Goal: Information Seeking & Learning: Learn about a topic

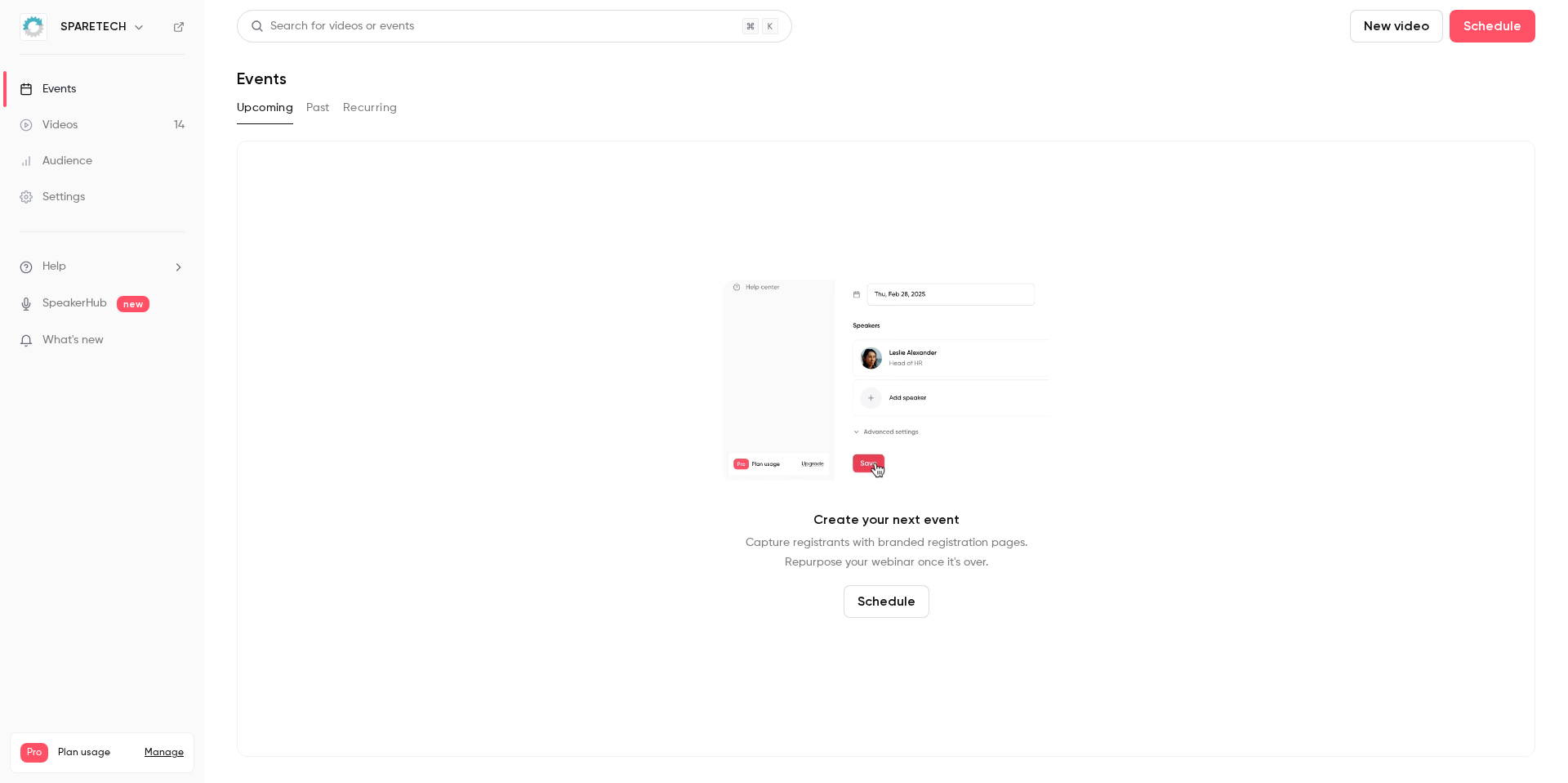
click at [81, 128] on link "Videos 14" at bounding box center [102, 125] width 204 height 36
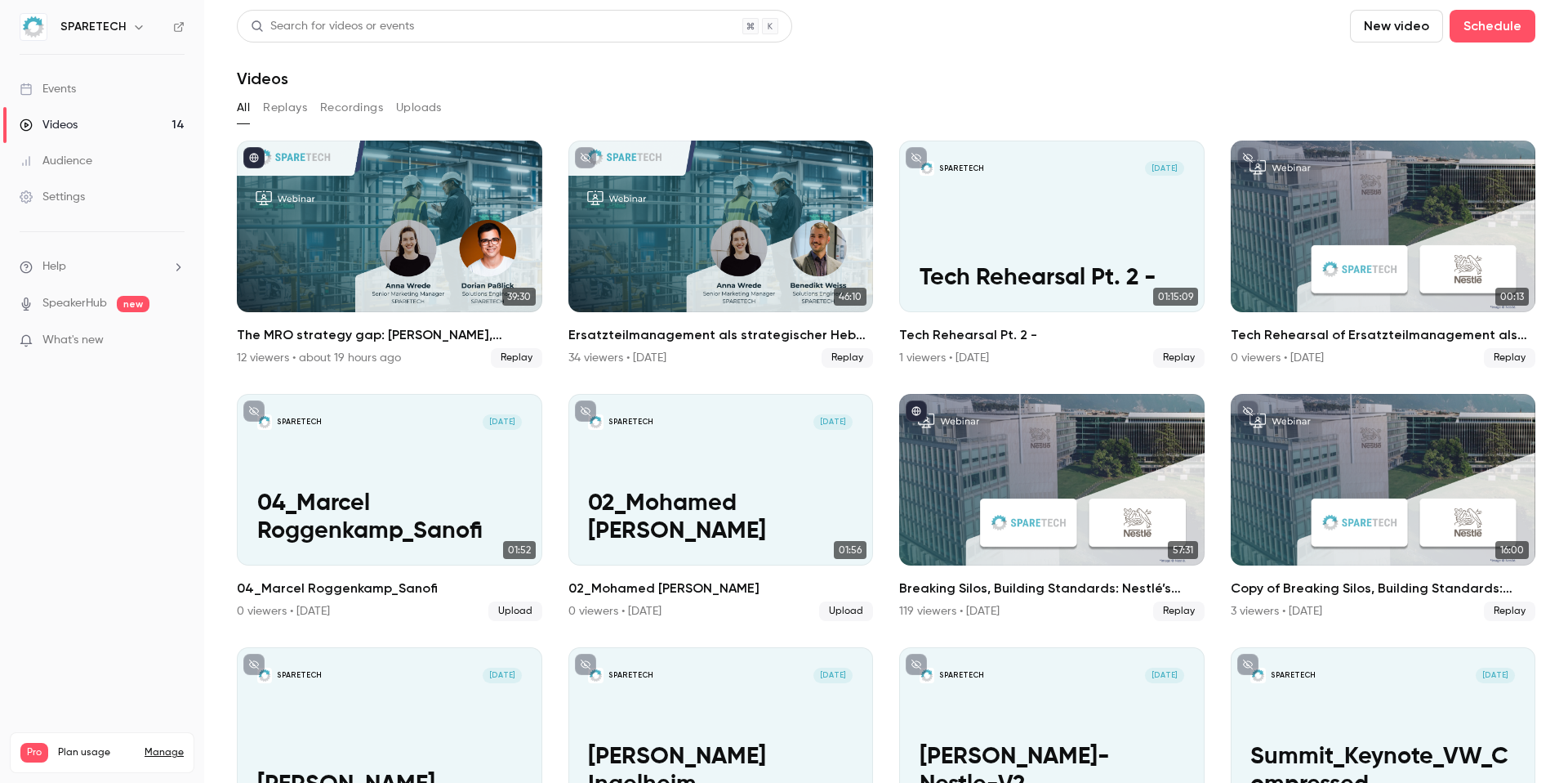
click at [86, 84] on link "Events" at bounding box center [102, 89] width 204 height 36
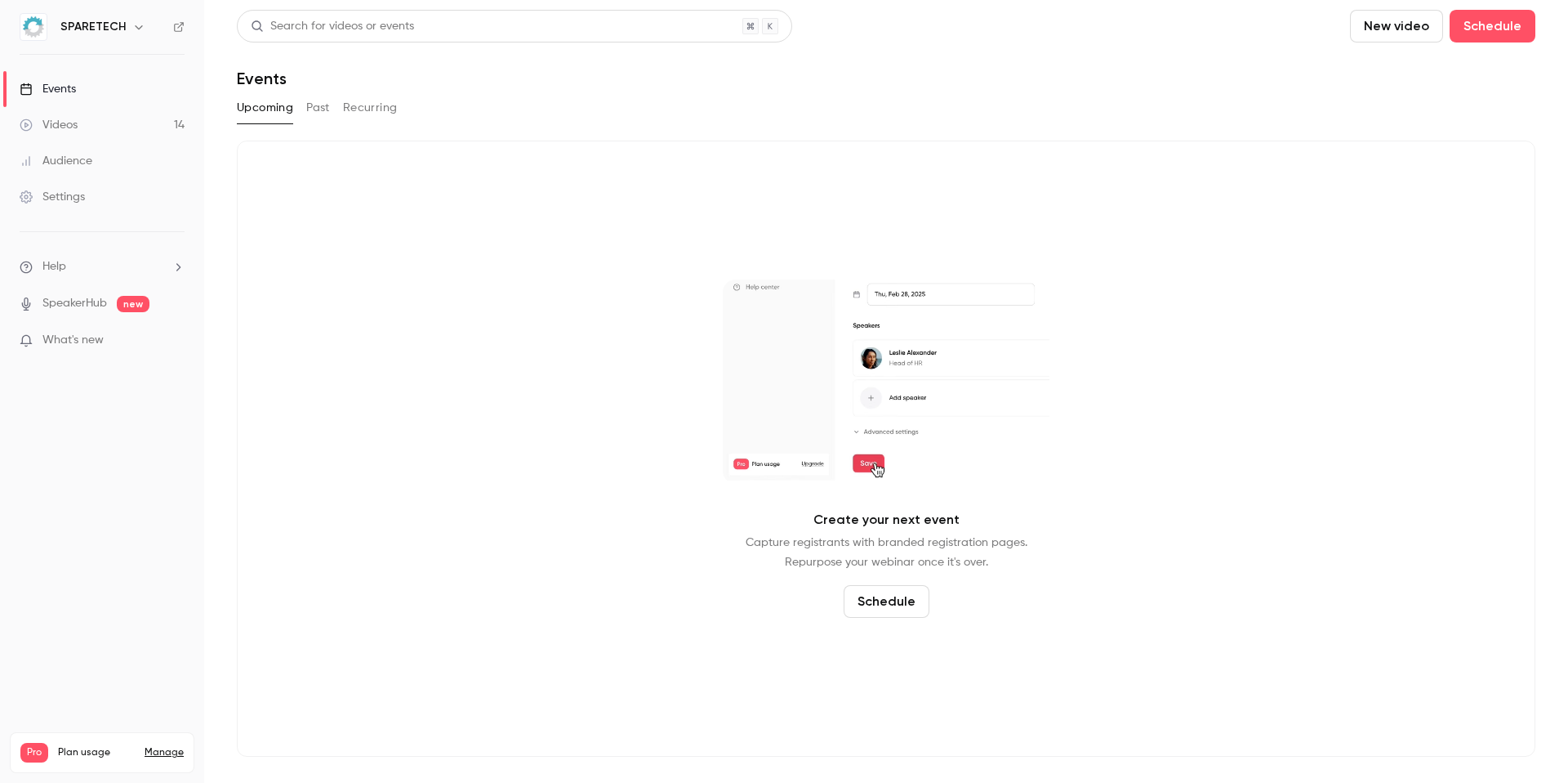
click at [318, 118] on button "Past" at bounding box center [317, 108] width 23 height 26
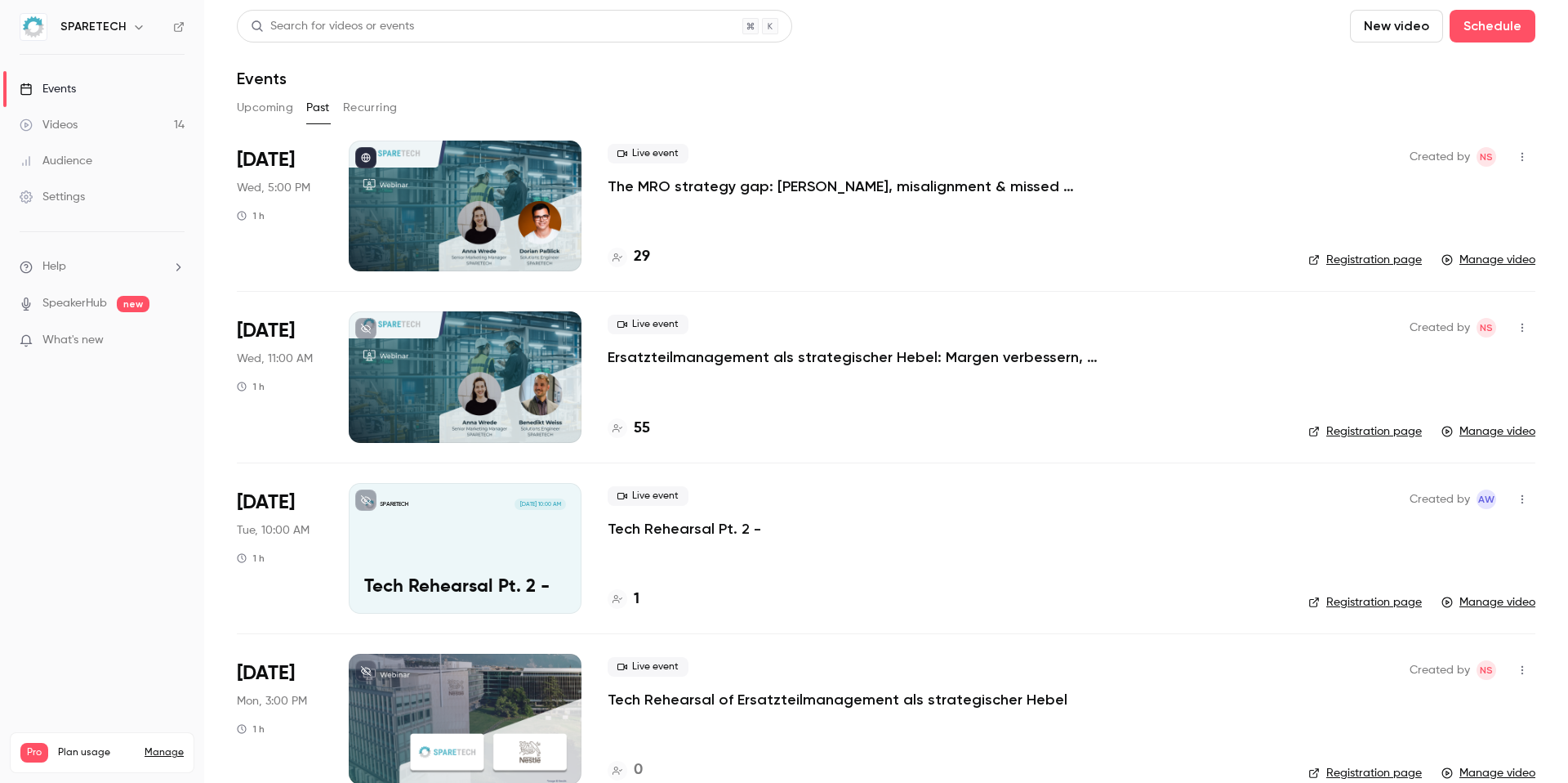
click at [1517, 325] on icon "button" at bounding box center [1523, 328] width 13 height 11
click at [1119, 383] on div at bounding box center [784, 392] width 1568 height 783
click at [830, 373] on div "Live event Ersatzteilmanagement als strategischer [PERSON_NAME]: Margen verbess…" at bounding box center [945, 377] width 675 height 131
click at [856, 348] on p "Ersatzteilmanagement als strategischer Hebel: Margen verbessern, Zusammenarbeit…" at bounding box center [853, 357] width 491 height 20
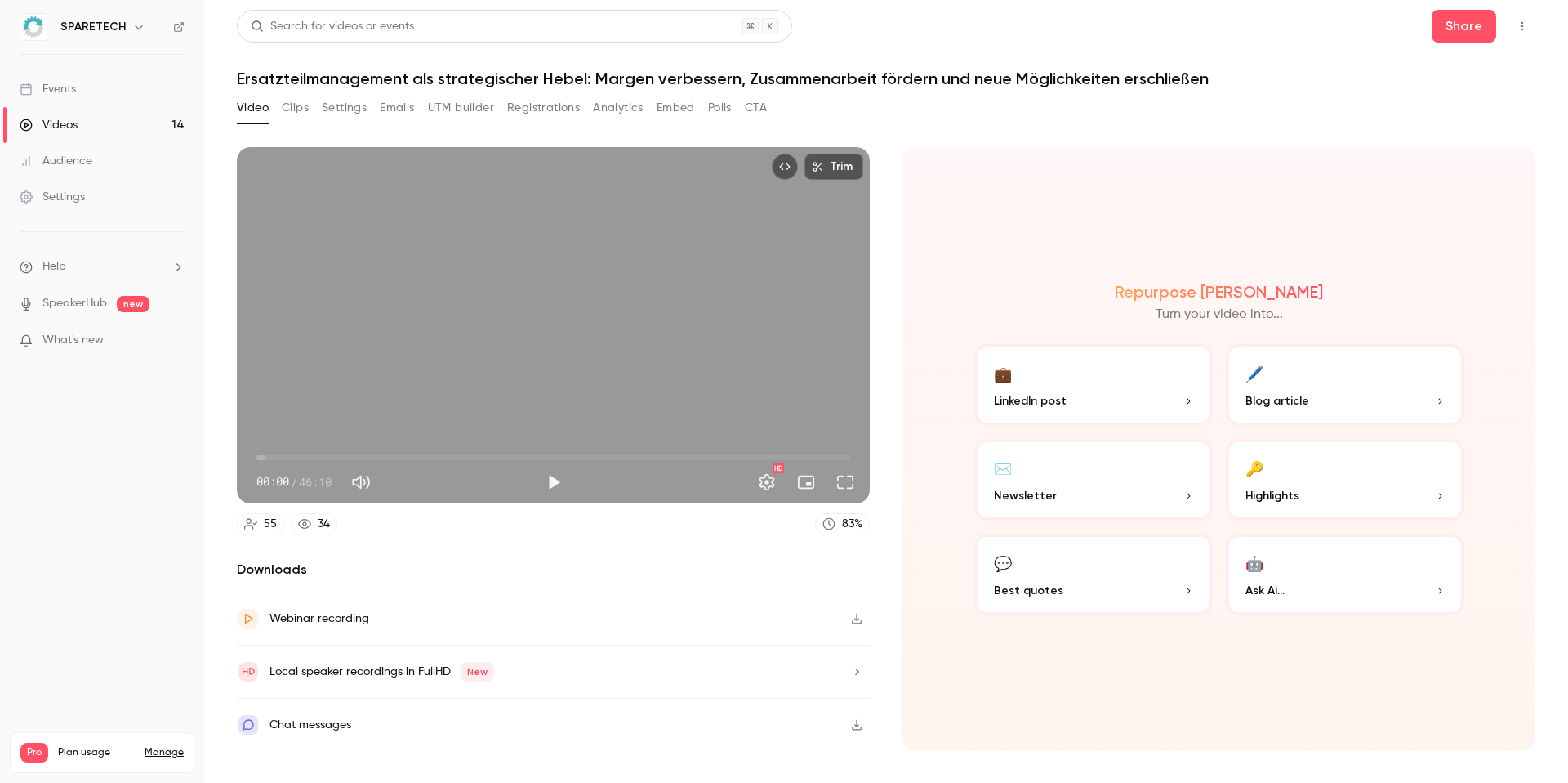
click at [632, 112] on button "Analytics" at bounding box center [618, 108] width 51 height 26
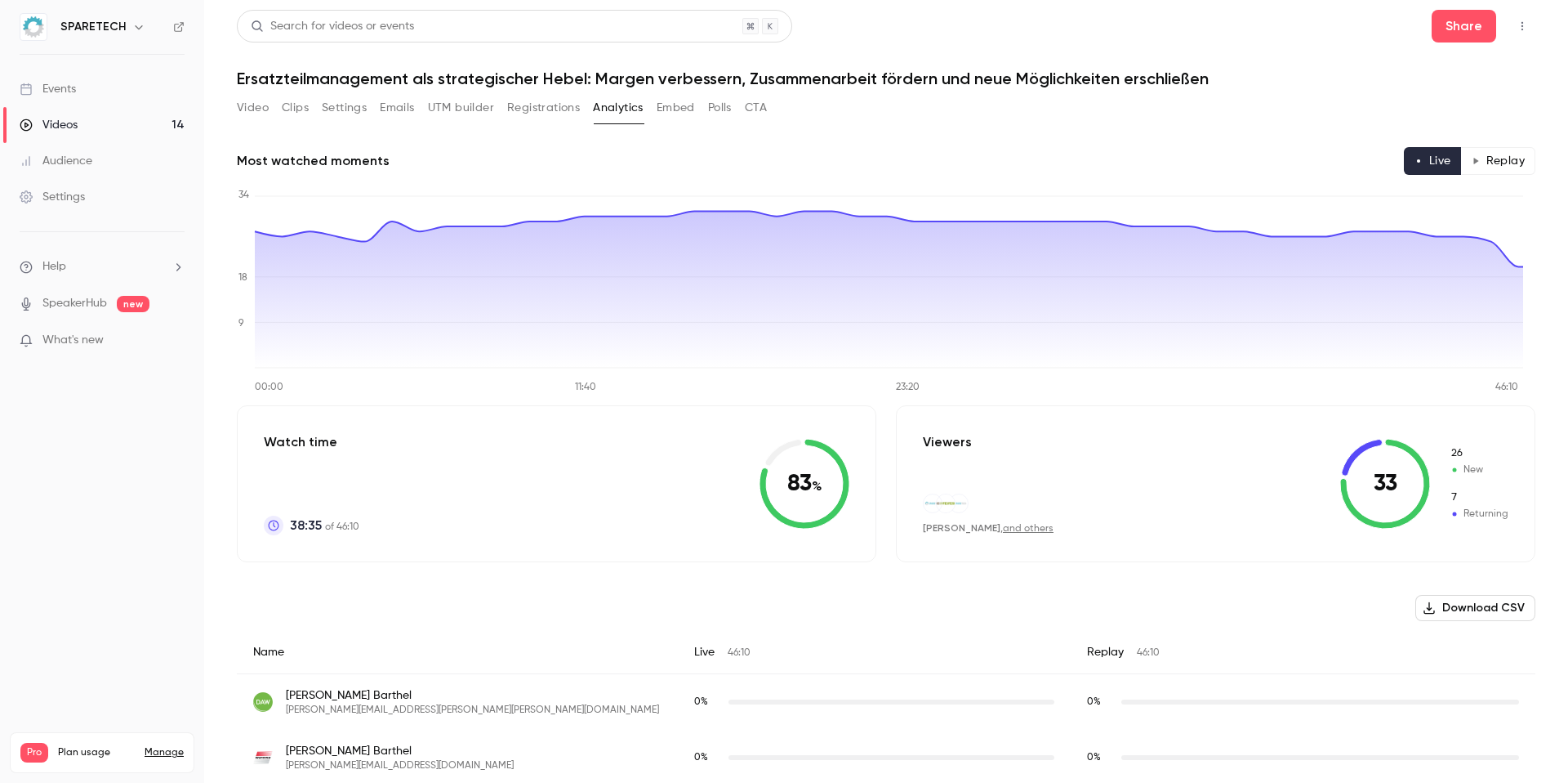
click at [63, 93] on div "Events" at bounding box center [48, 88] width 56 height 16
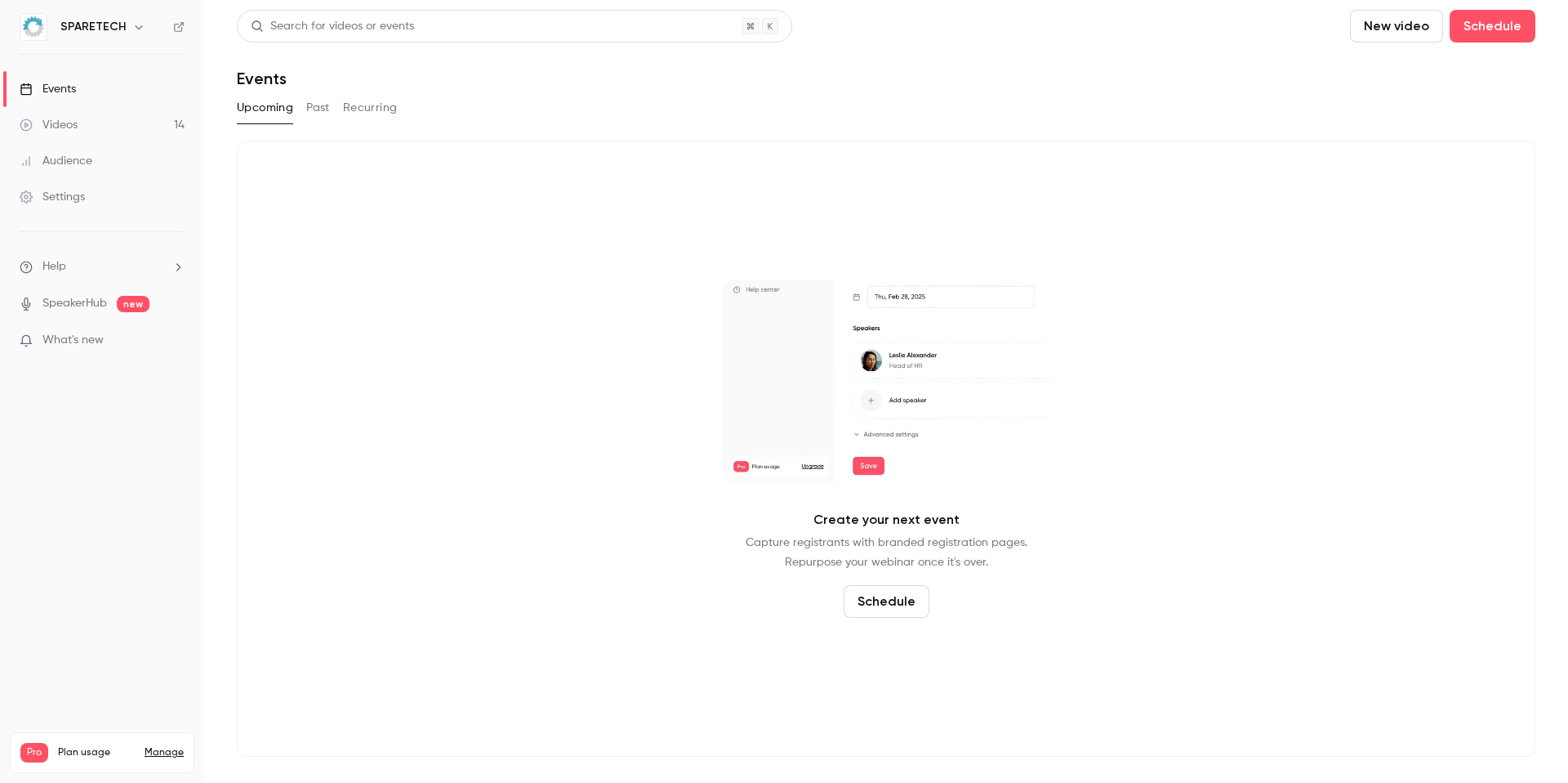
click at [484, 73] on div "Events" at bounding box center [886, 78] width 1298 height 20
click at [88, 124] on link "Videos 14" at bounding box center [102, 125] width 204 height 36
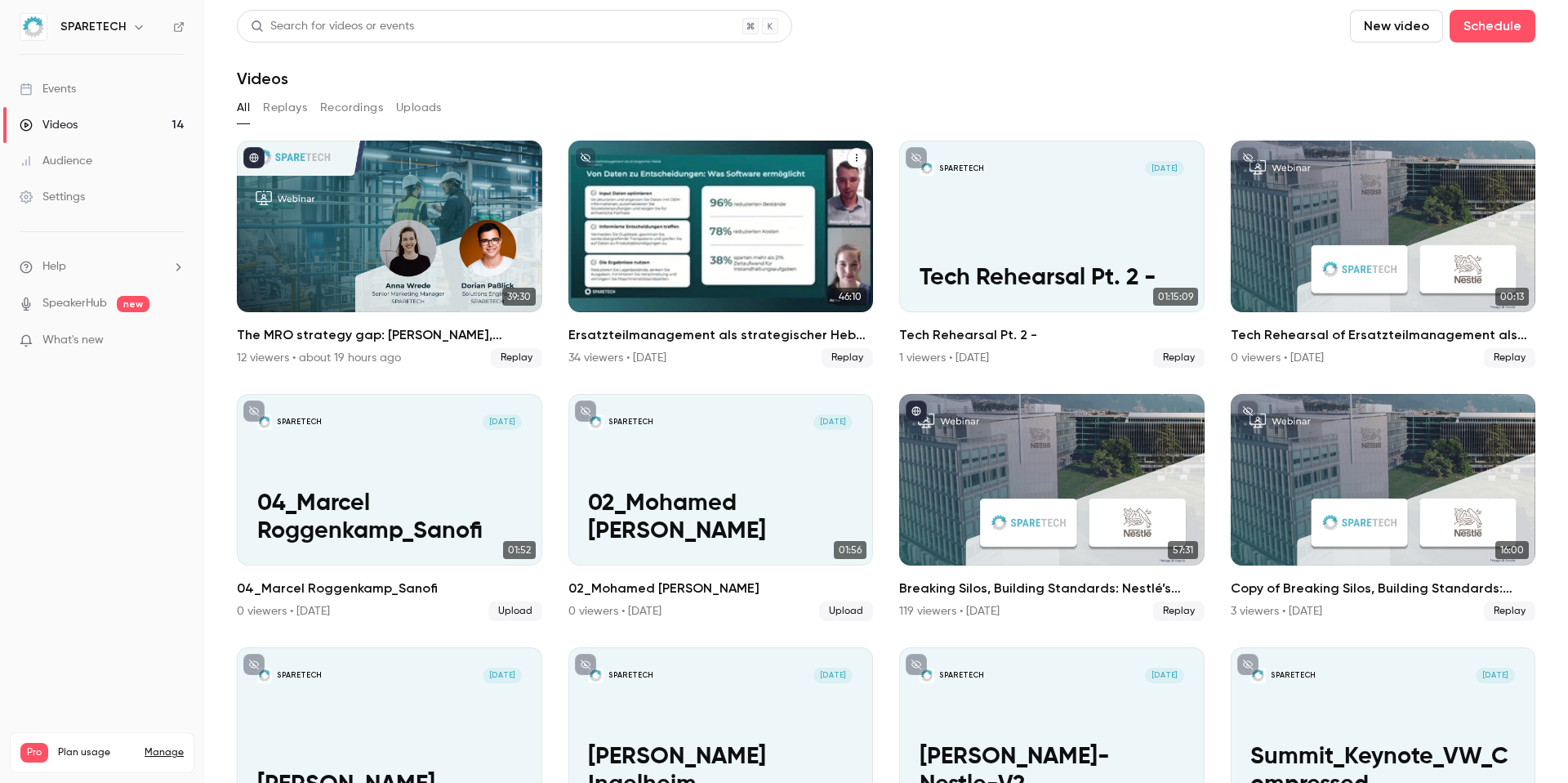
click at [721, 334] on h2 "Ersatzteilmanagement als strategischer Hebel: Margen verbessern, Zusammenarbeit…" at bounding box center [721, 334] width 305 height 20
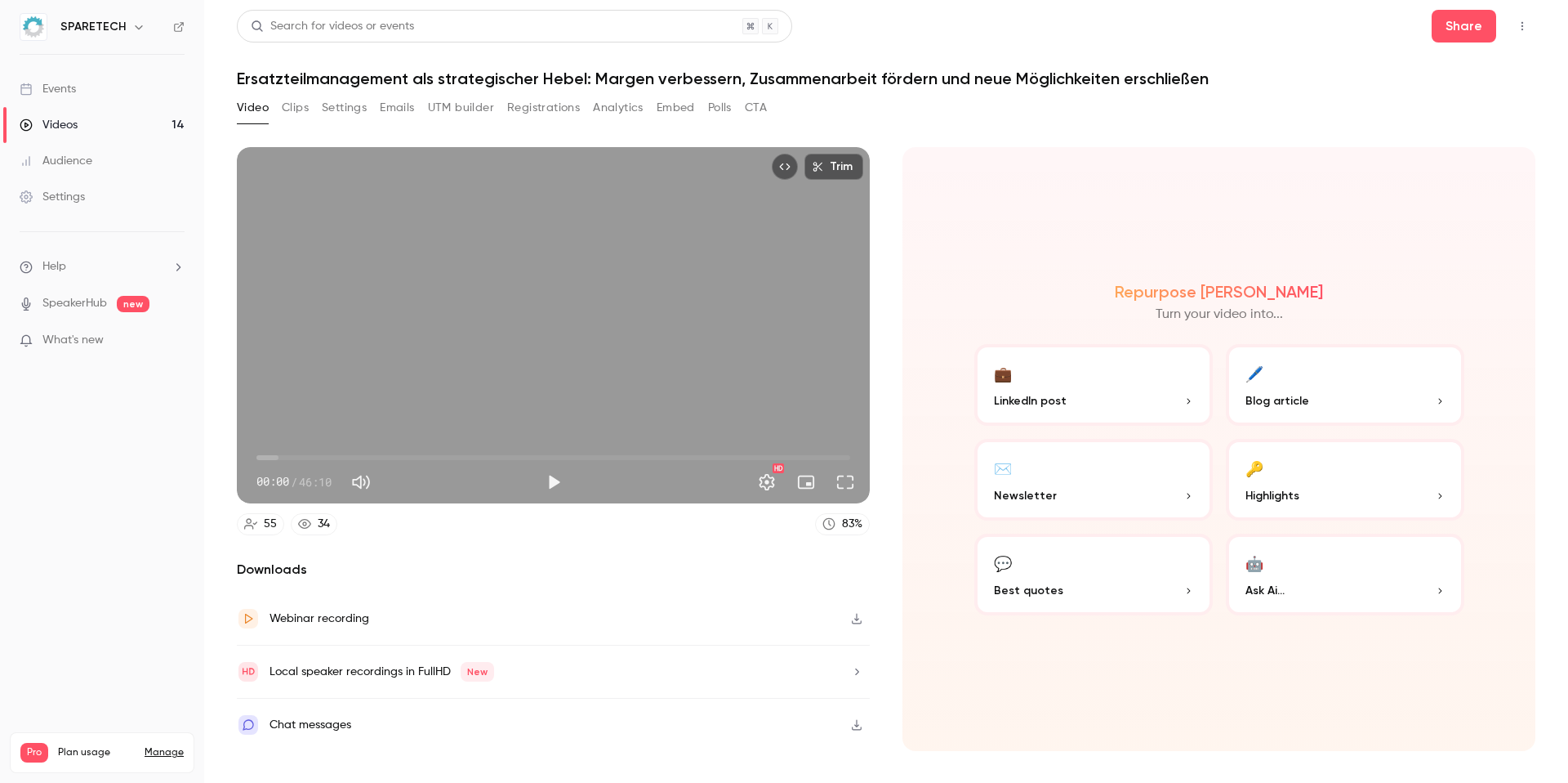
click at [763, 108] on button "CTA" at bounding box center [756, 108] width 22 height 26
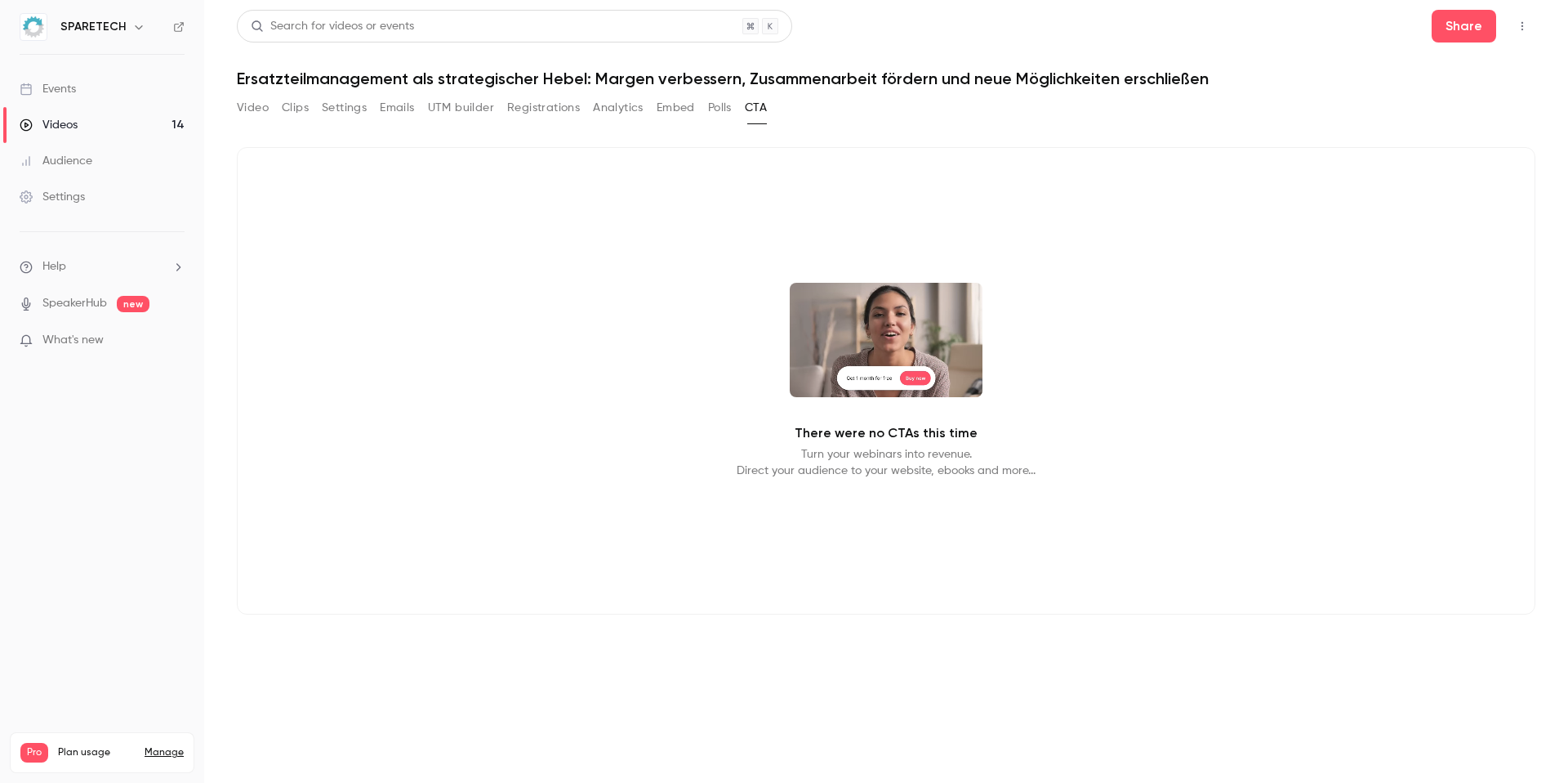
click at [615, 107] on button "Analytics" at bounding box center [618, 108] width 51 height 26
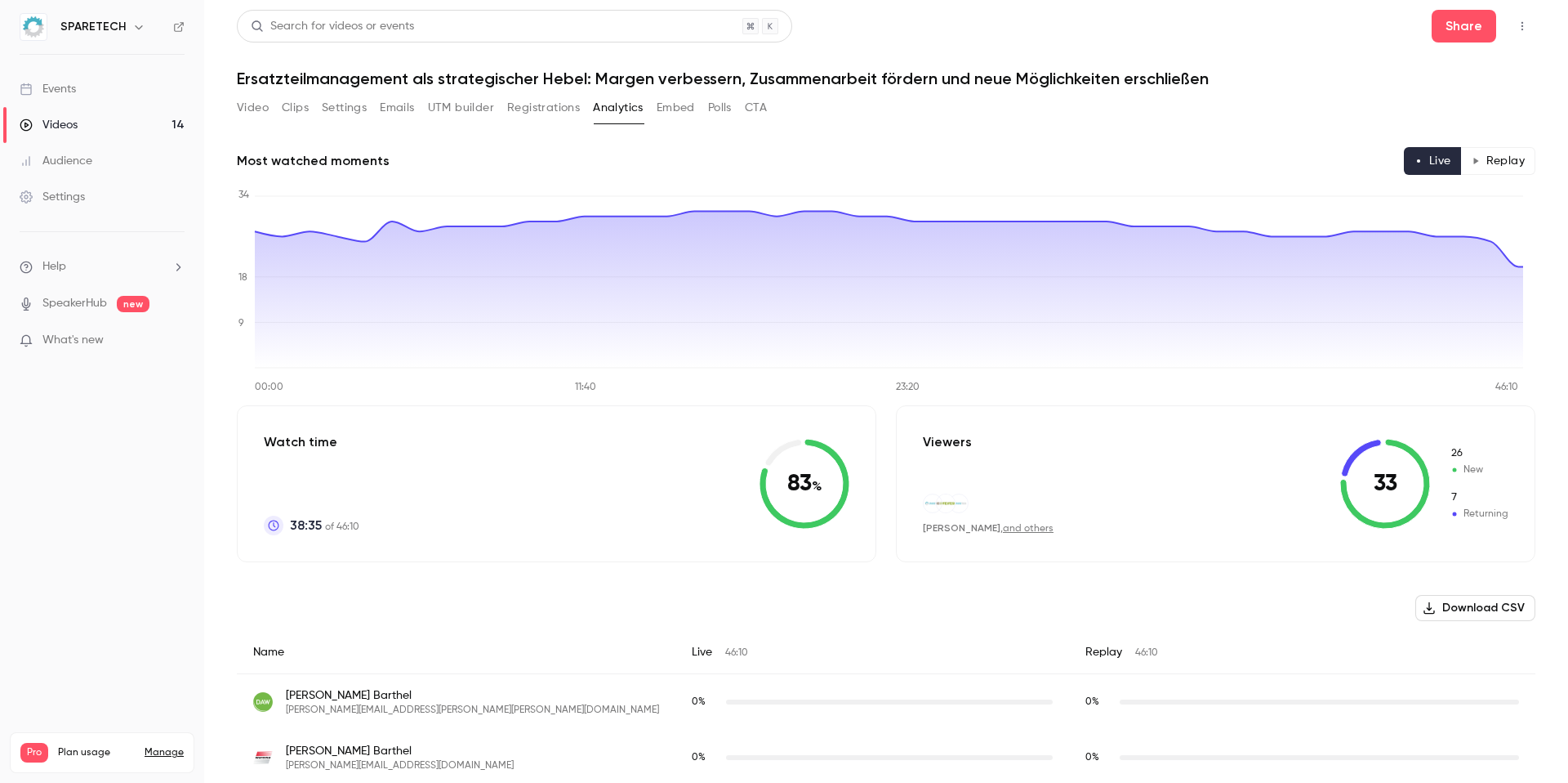
click at [555, 111] on button "Registrations" at bounding box center [544, 108] width 73 height 26
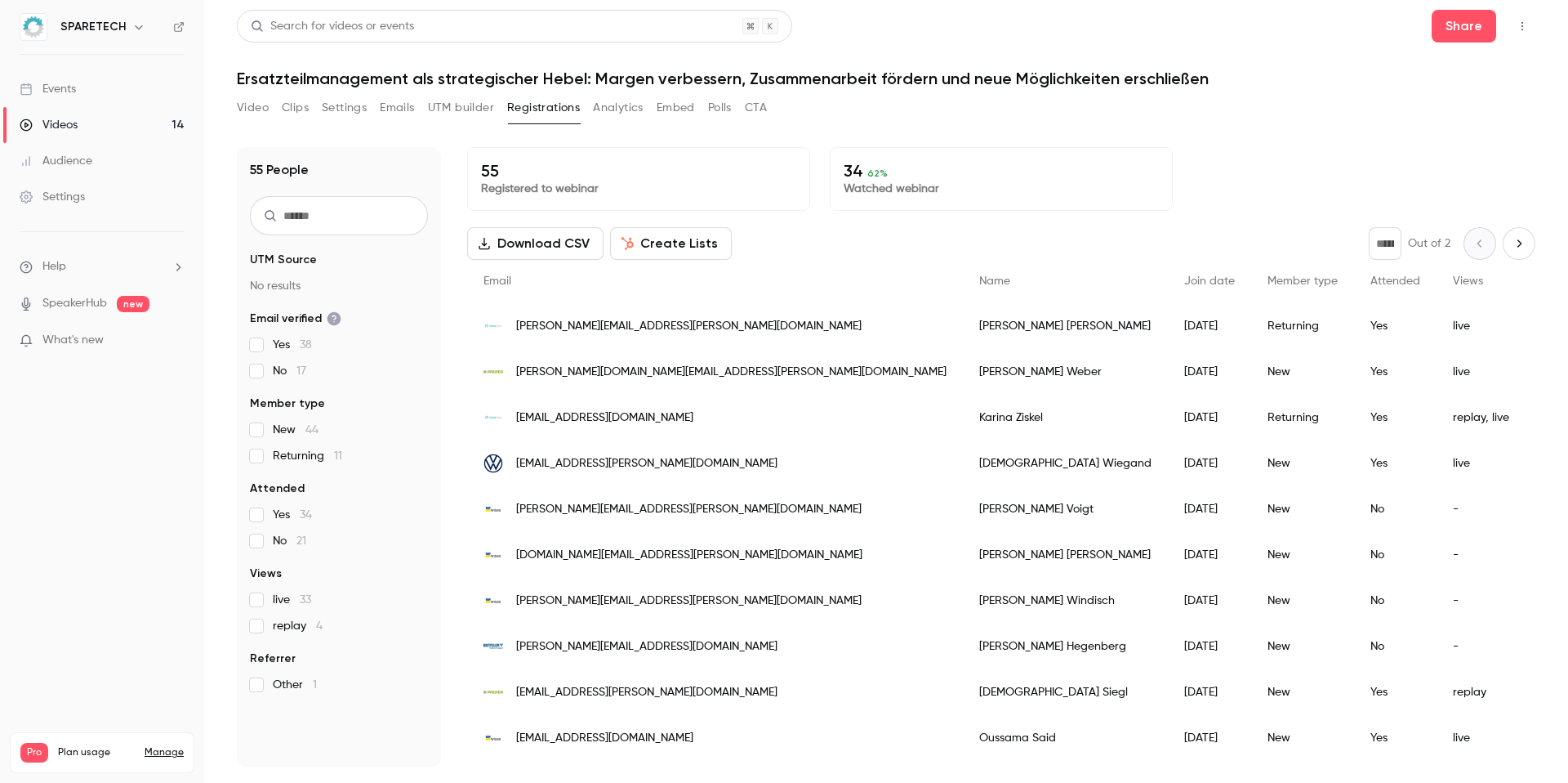
click at [851, 171] on p "34 62 %" at bounding box center [1001, 170] width 315 height 20
